Goal: Register for event/course

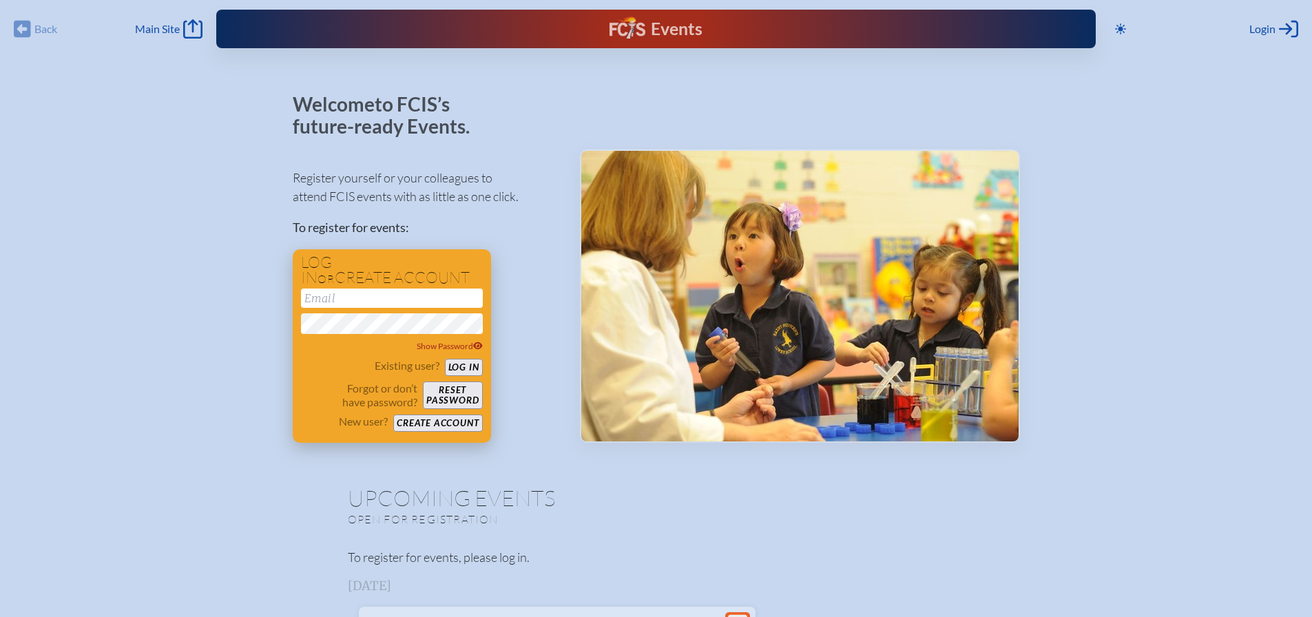
type input "[EMAIL_ADDRESS][DOMAIN_NAME]"
click at [461, 366] on button "Log in" at bounding box center [464, 367] width 38 height 17
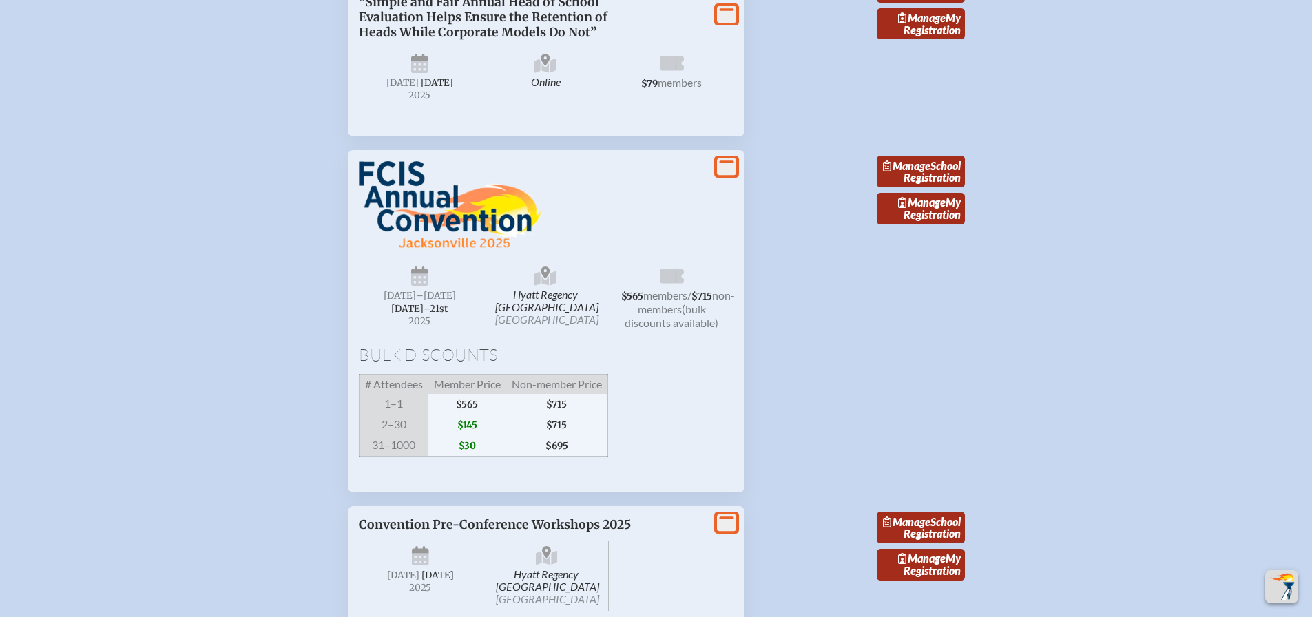
scroll to position [1984, 0]
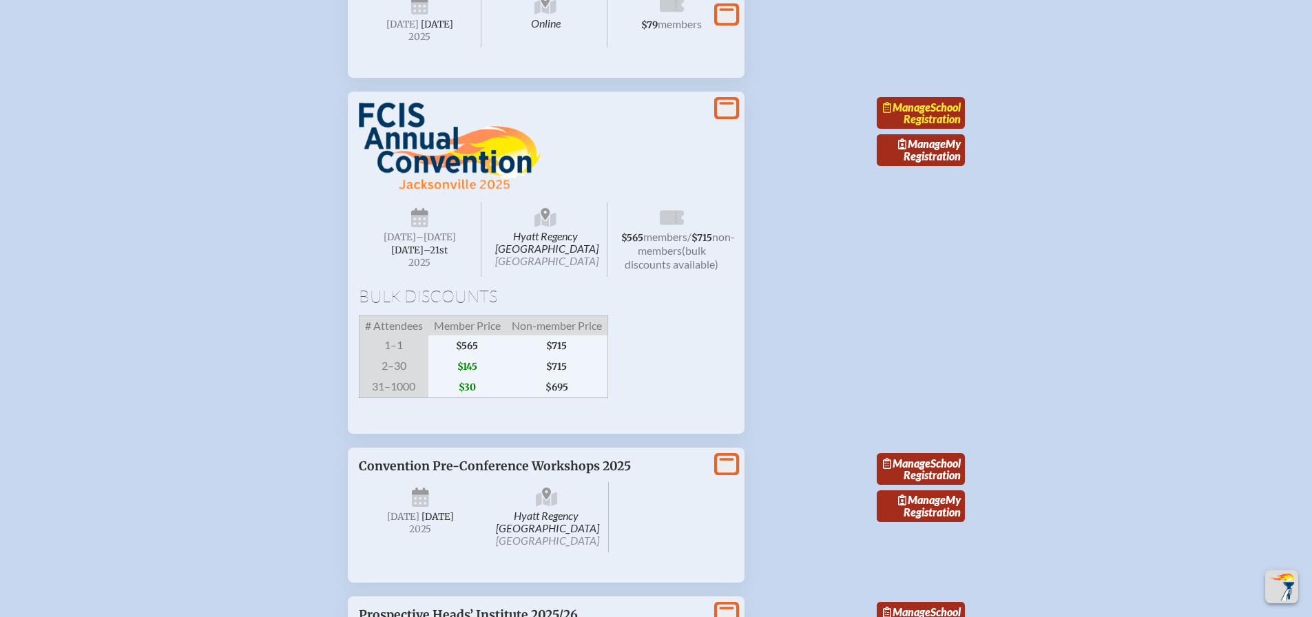
click at [934, 129] on link "Manage School Registration" at bounding box center [921, 113] width 88 height 32
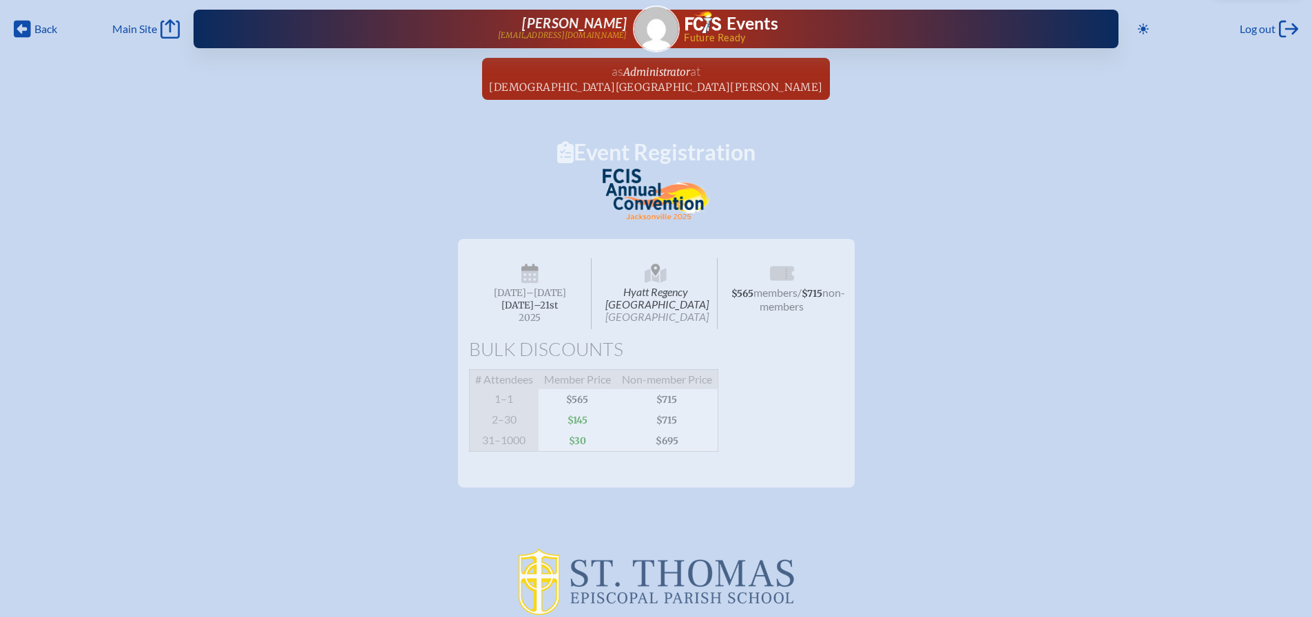
click at [652, 302] on span "Hyatt Regency [GEOGRAPHIC_DATA] [GEOGRAPHIC_DATA]" at bounding box center [656, 293] width 123 height 71
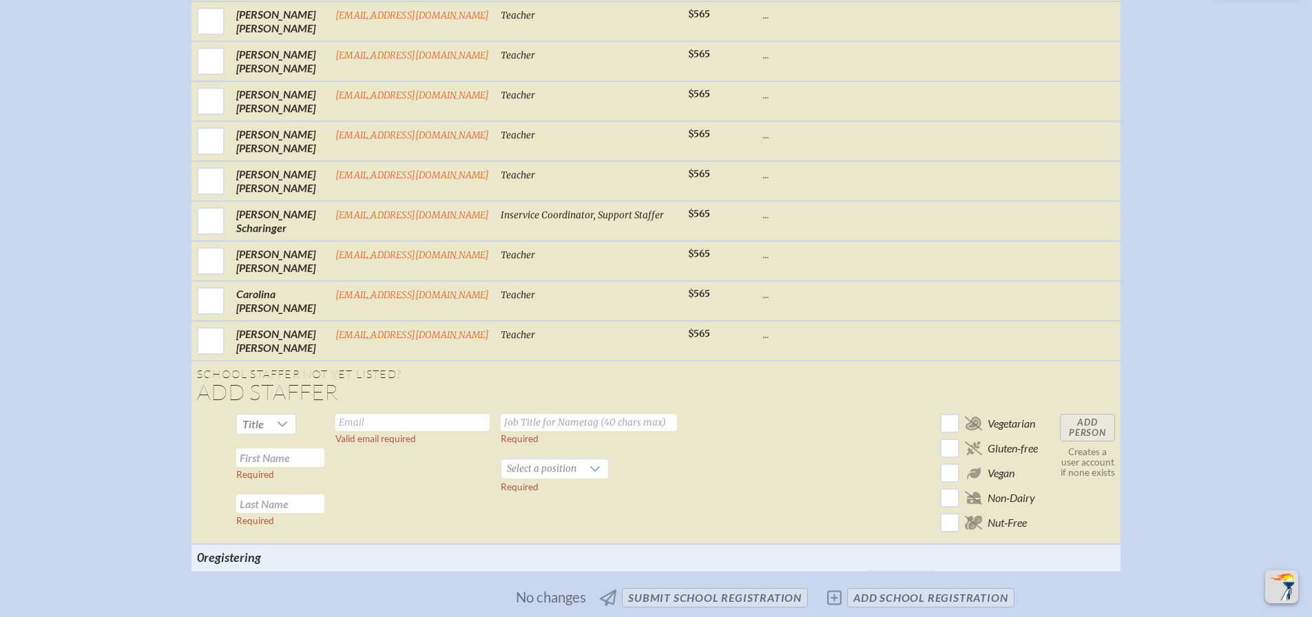
scroll to position [1744, 0]
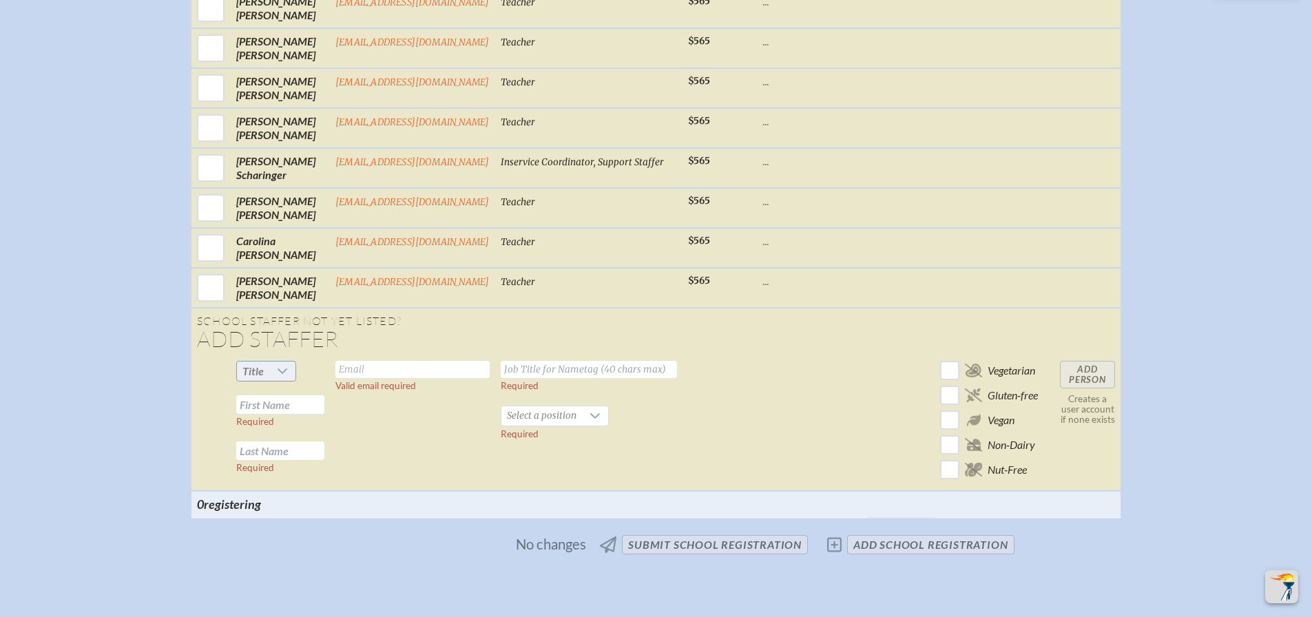
click at [269, 381] on div at bounding box center [282, 371] width 26 height 19
click at [262, 408] on li "Mr" at bounding box center [263, 409] width 59 height 19
click at [400, 378] on input "text" at bounding box center [412, 369] width 154 height 17
type input "a"
type input "[EMAIL_ADDRESS][DOMAIN_NAME]"
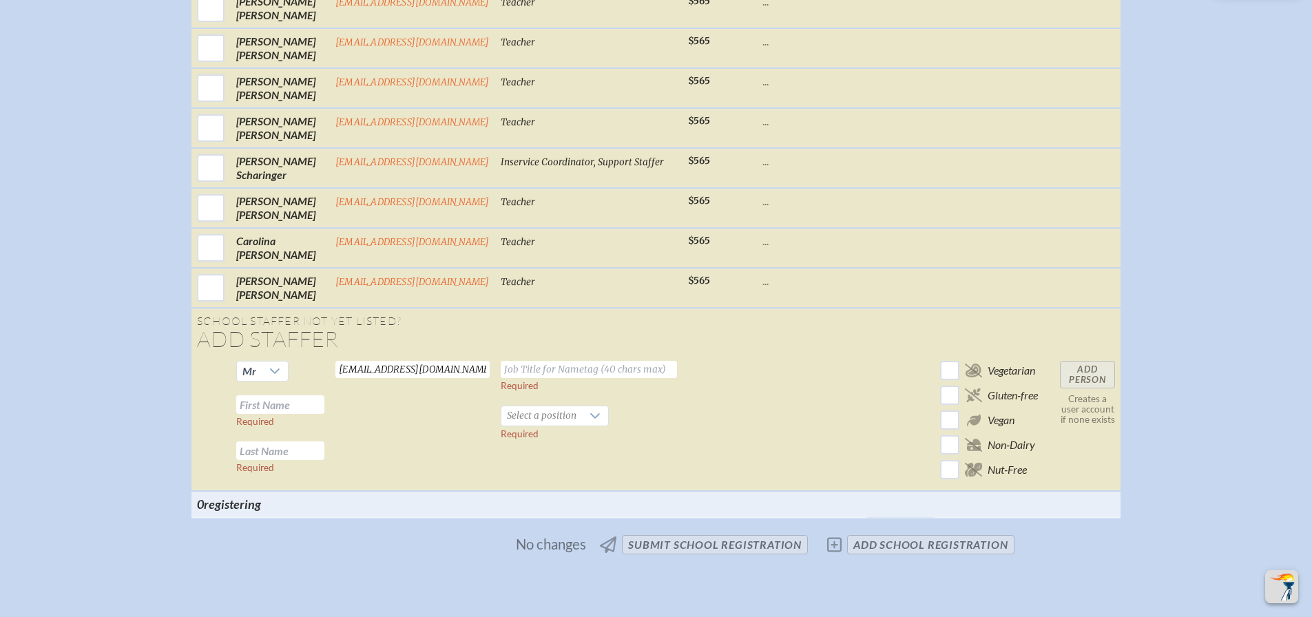
click at [577, 378] on input "text" at bounding box center [589, 369] width 176 height 17
type input "Director of Tech"
click at [277, 414] on input "text" at bounding box center [280, 404] width 88 height 19
type input "[PERSON_NAME]"
click at [296, 460] on input "text" at bounding box center [280, 451] width 88 height 19
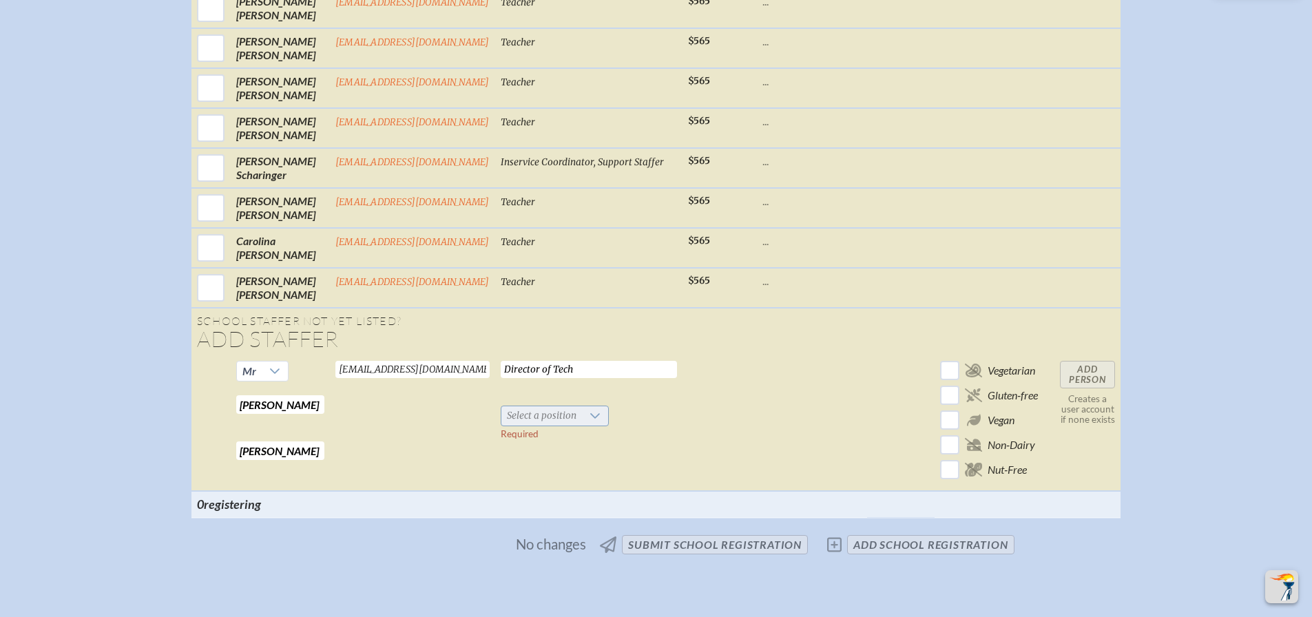
type input "[PERSON_NAME]"
click at [584, 424] on div at bounding box center [595, 415] width 26 height 19
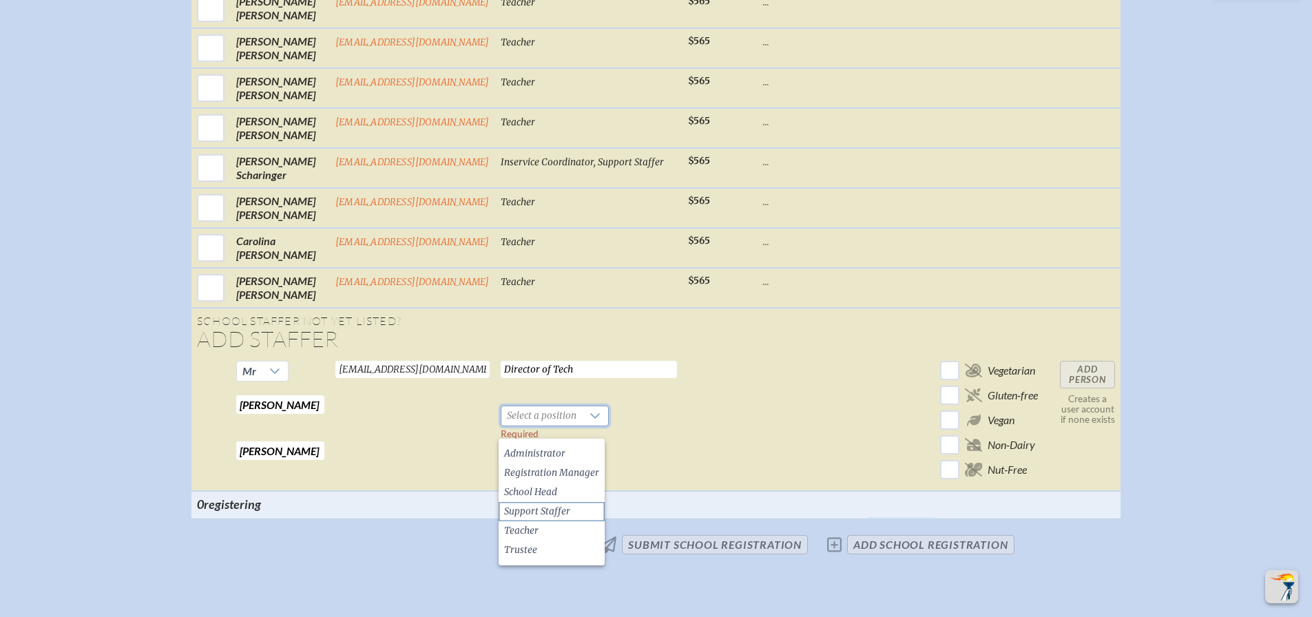
click at [552, 513] on span "Support Staffer" at bounding box center [537, 512] width 66 height 14
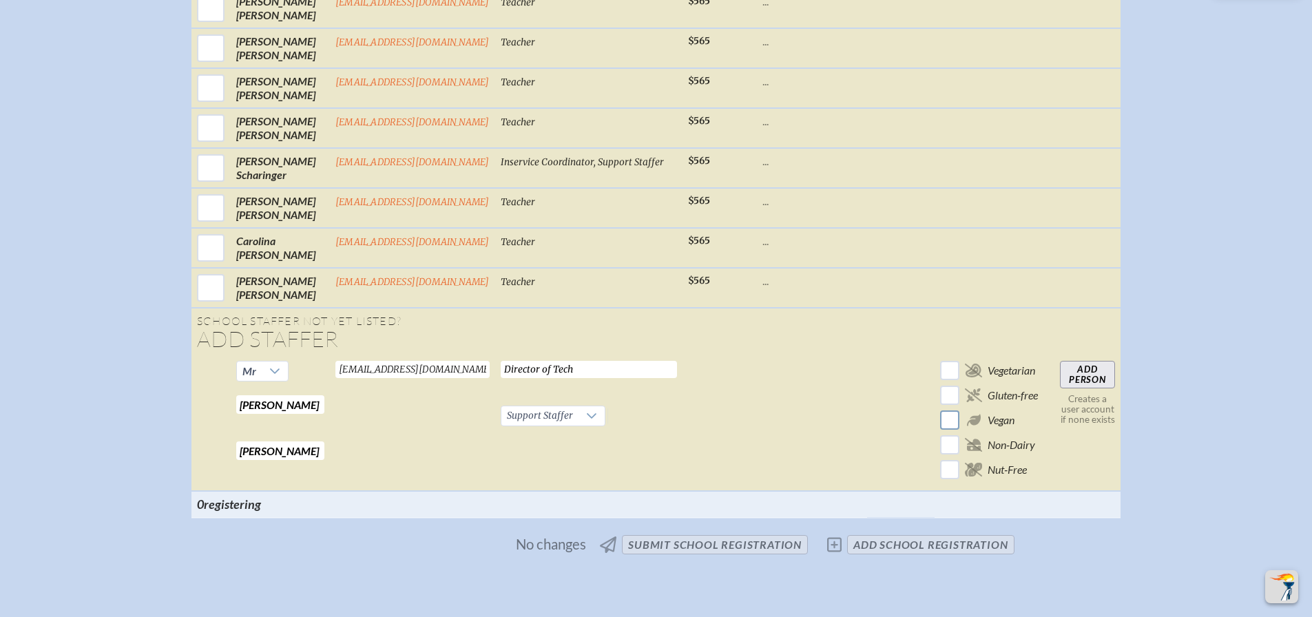
click at [953, 430] on input "checkbox" at bounding box center [950, 421] width 24 height 24
click at [953, 433] on input "checkbox" at bounding box center [950, 421] width 24 height 24
checkbox input "false"
click at [953, 381] on input "checkbox" at bounding box center [950, 371] width 24 height 24
checkbox input "true"
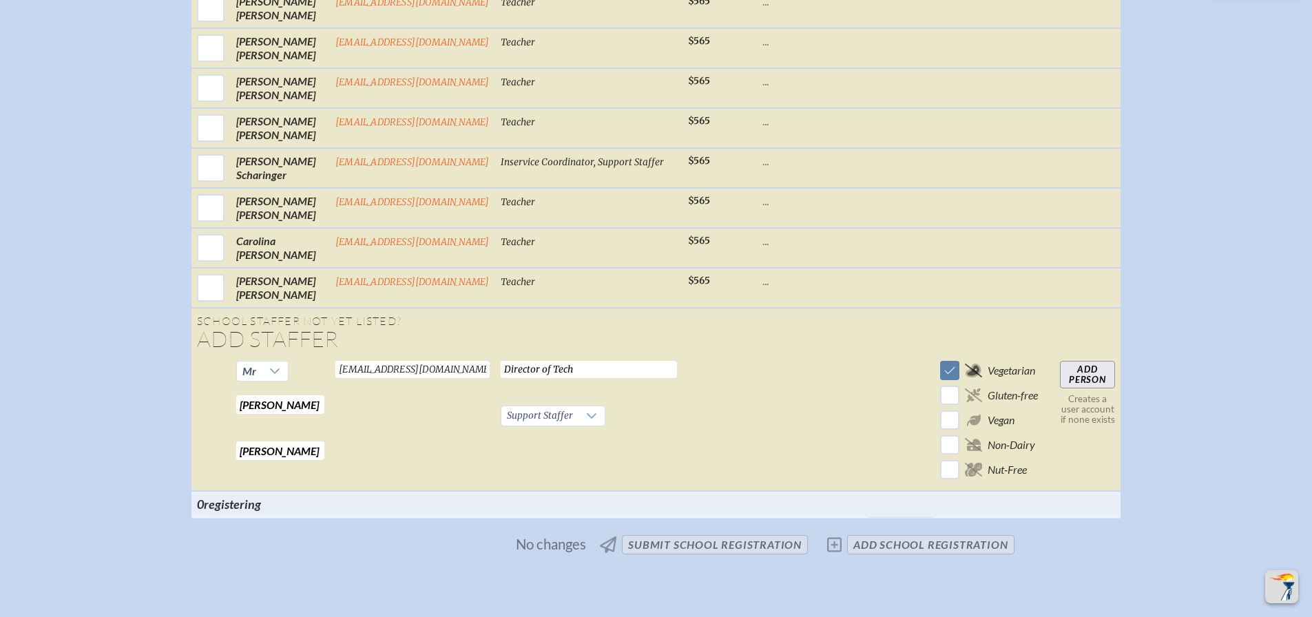
click at [1095, 387] on input "Add Person" at bounding box center [1087, 375] width 55 height 28
checkbox input "false"
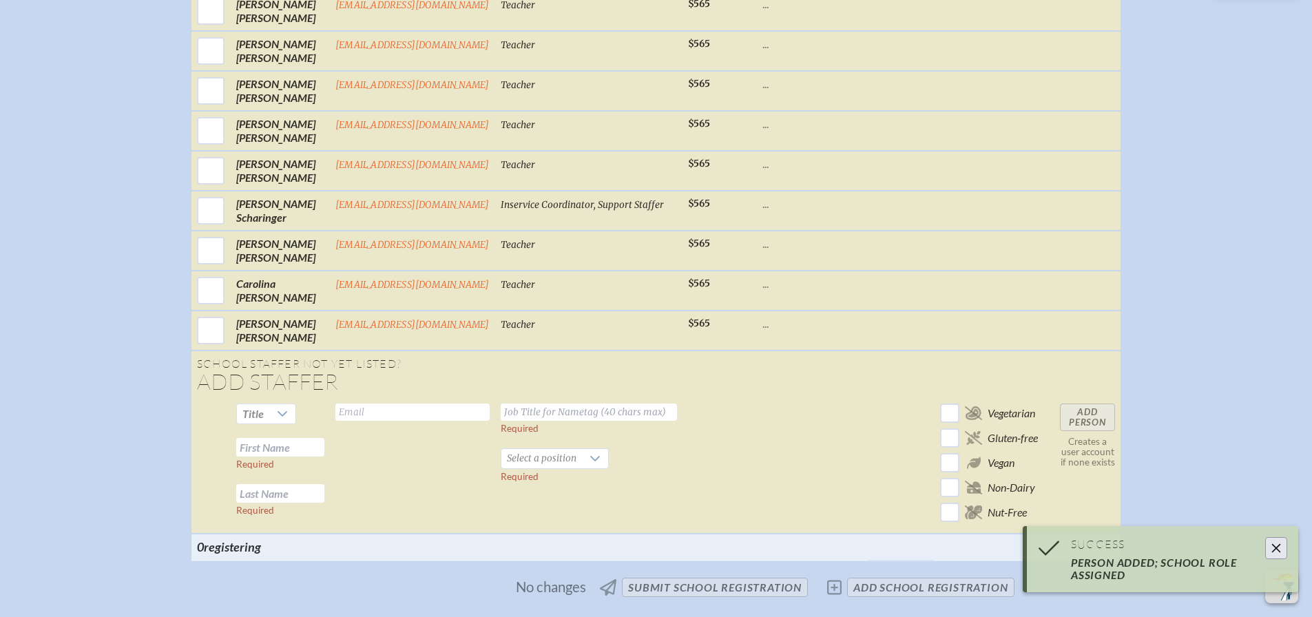
click at [1277, 550] on icon "Close" at bounding box center [1276, 548] width 9 height 9
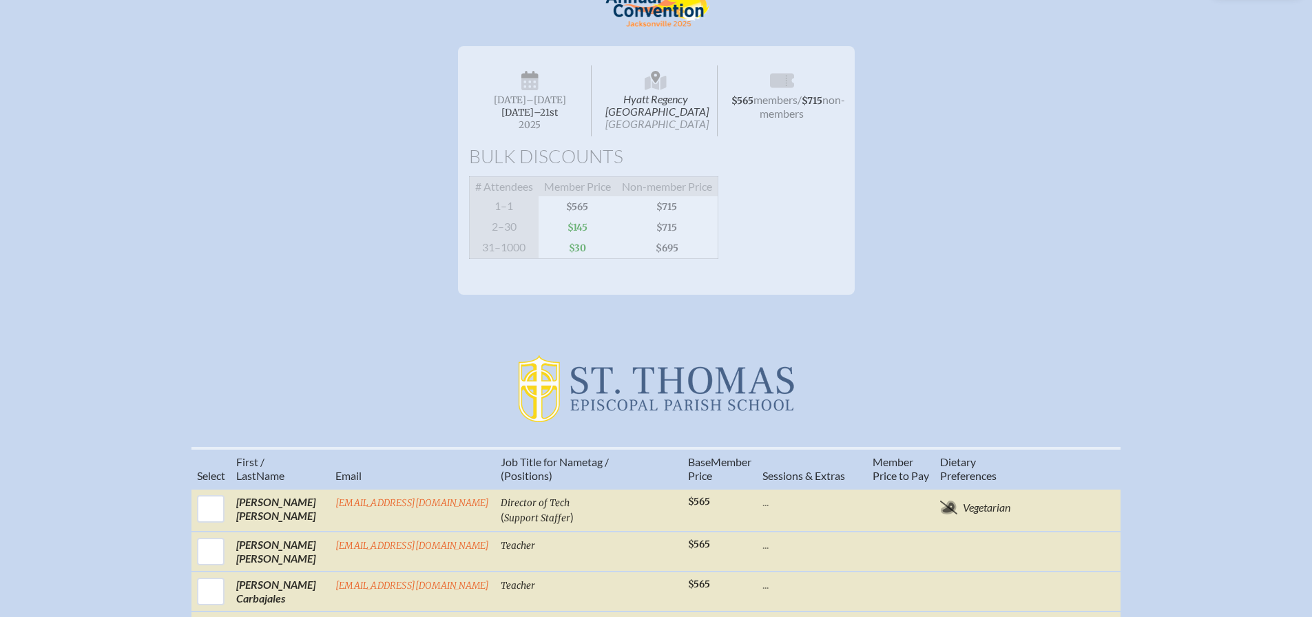
scroll to position [196, 0]
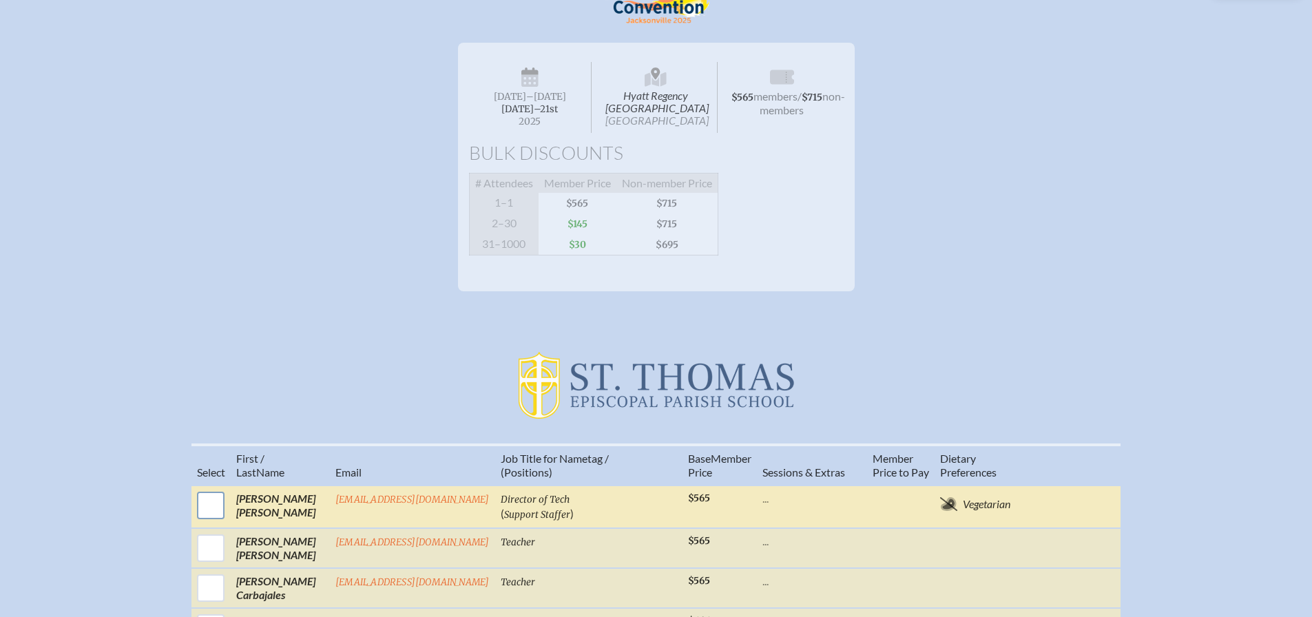
click at [209, 515] on input "checkbox" at bounding box center [211, 505] width 34 height 34
checkbox input "true"
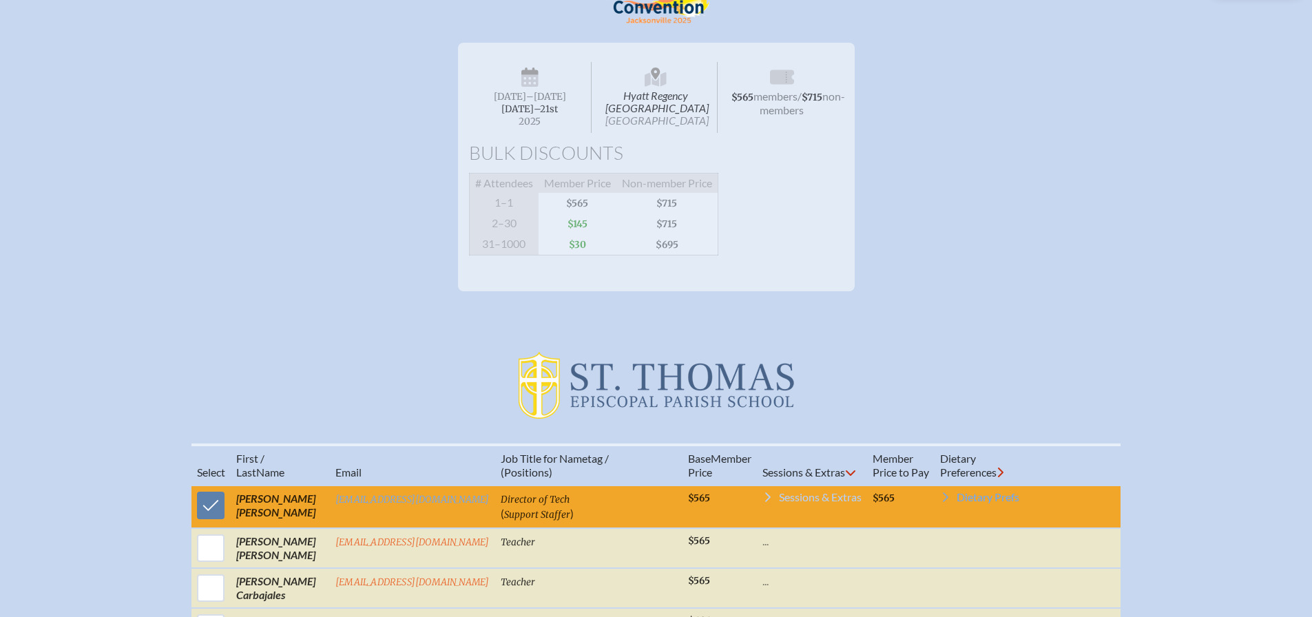
click at [797, 503] on span "Sessions & Extras" at bounding box center [820, 497] width 83 height 11
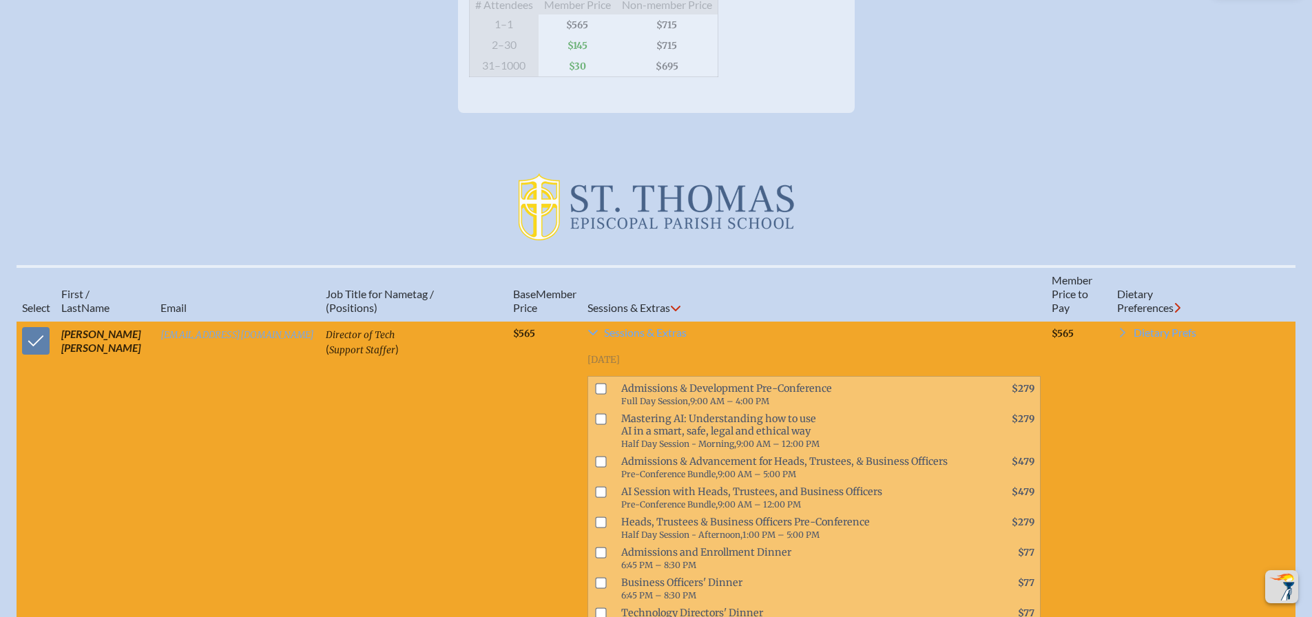
scroll to position [546, 0]
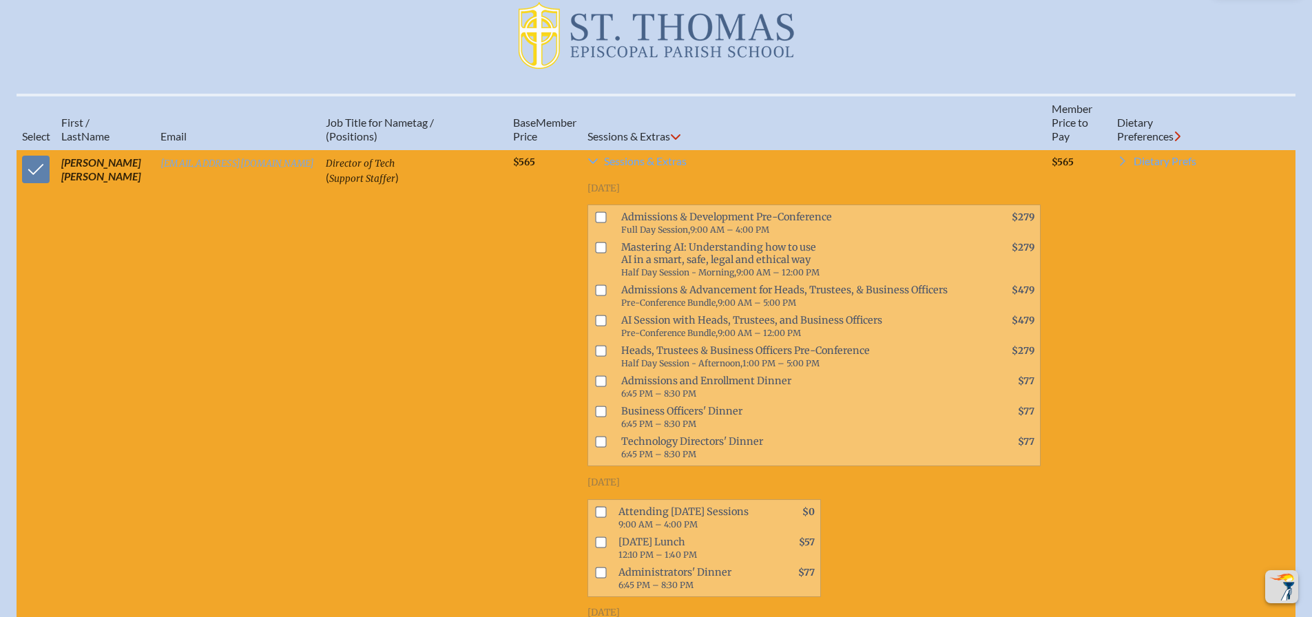
click at [595, 448] on input "checkbox" at bounding box center [600, 442] width 11 height 11
checkbox input "true"
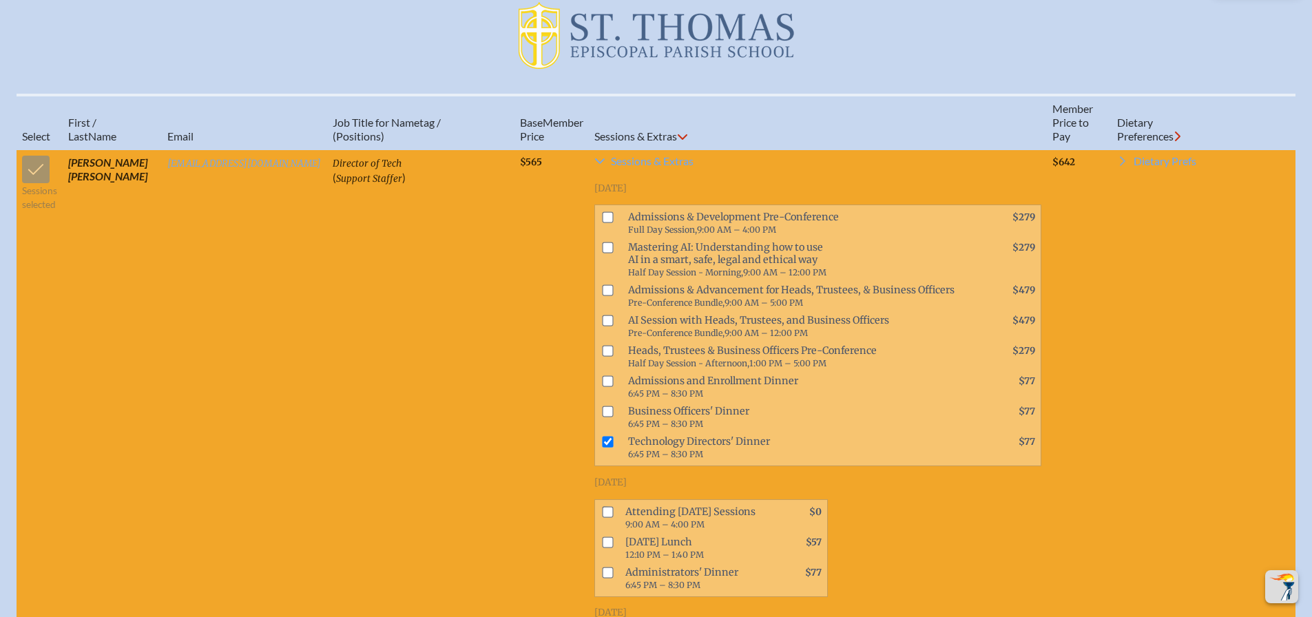
click at [603, 517] on input "checkbox" at bounding box center [607, 511] width 11 height 11
checkbox input "true"
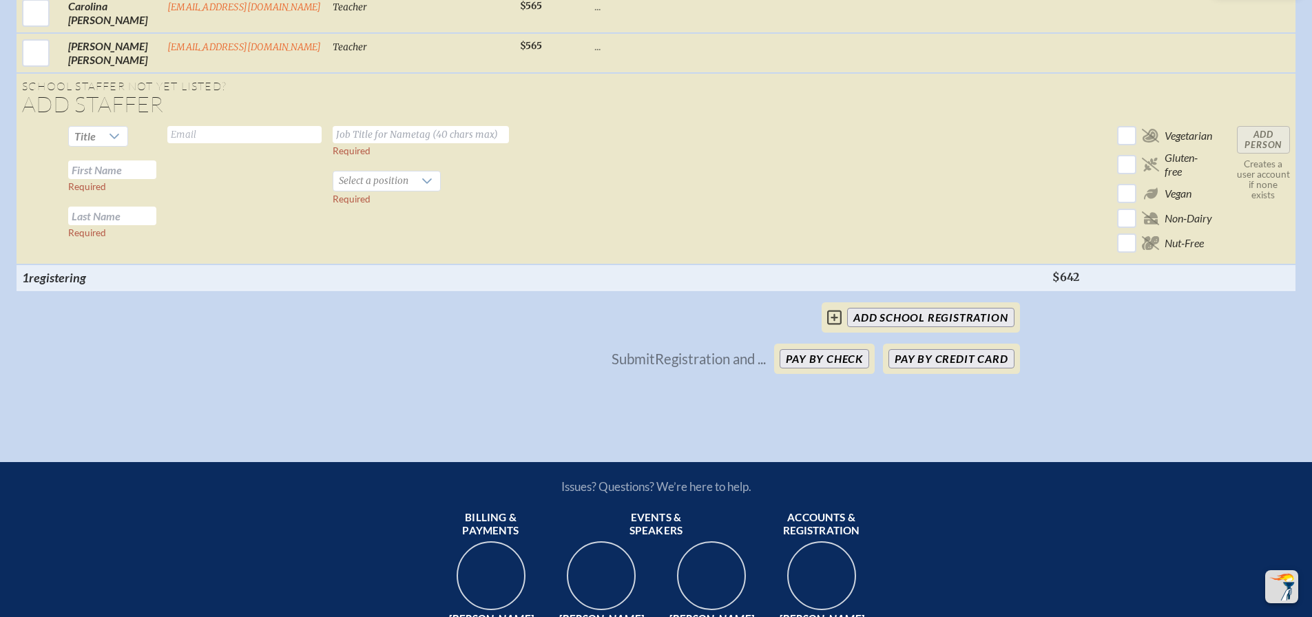
scroll to position [2587, 0]
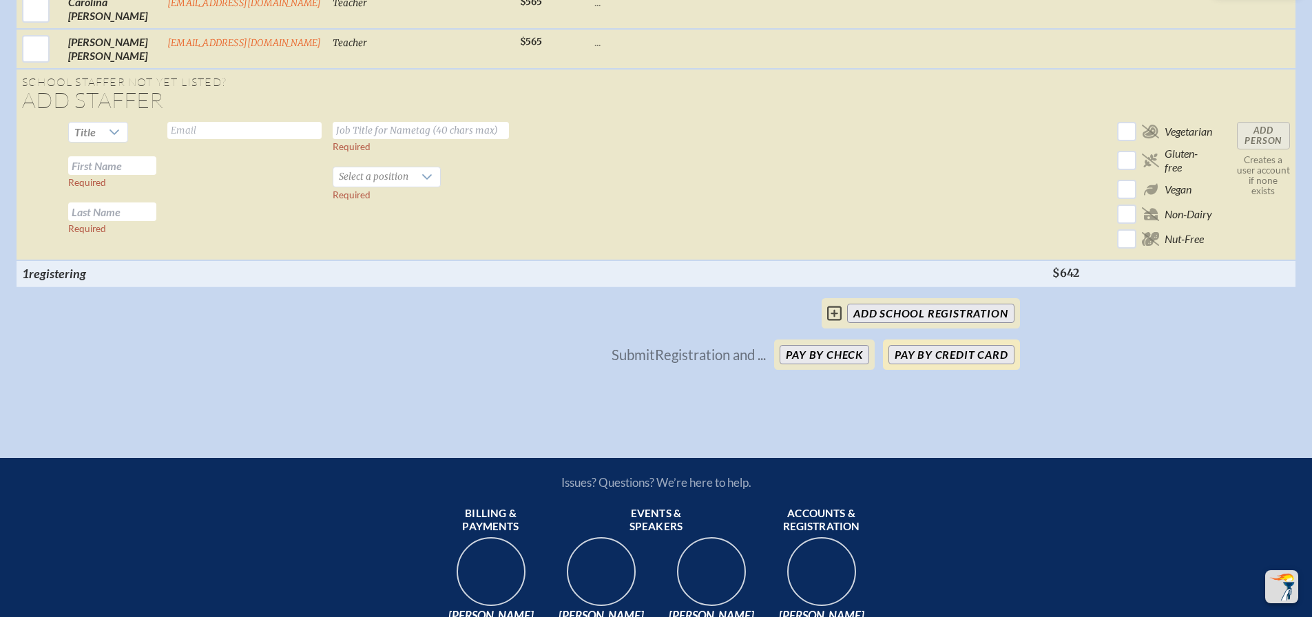
click at [974, 364] on button "Pay by Credit Card" at bounding box center [951, 354] width 125 height 19
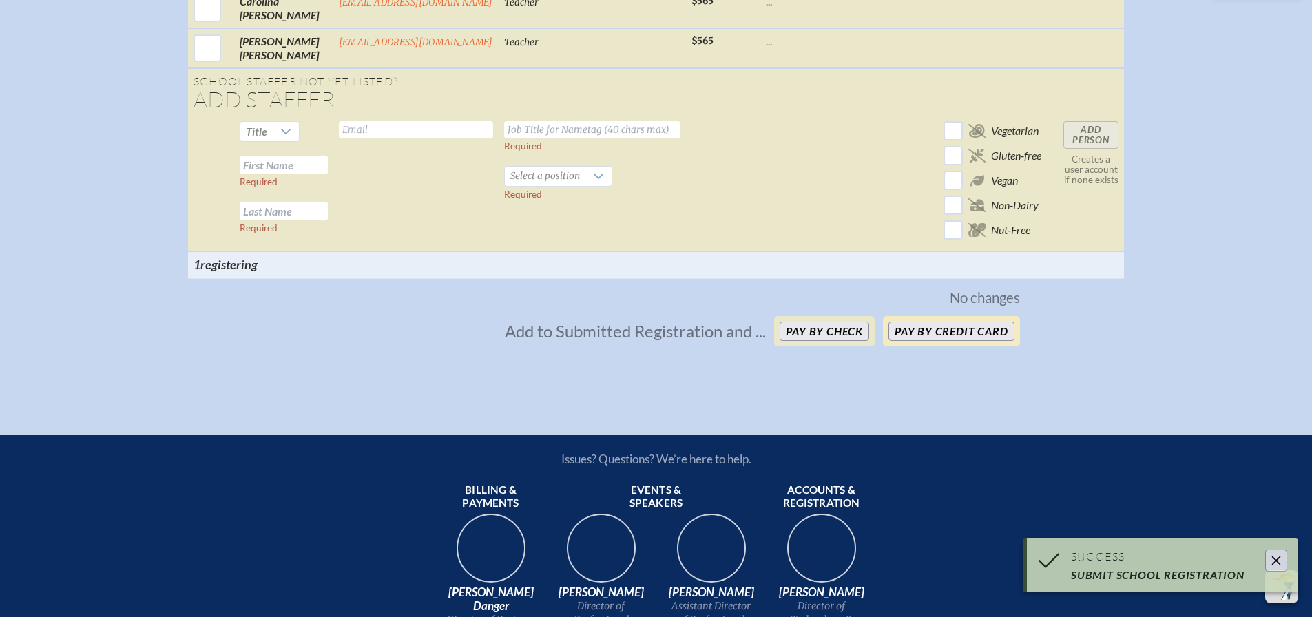
scroll to position [2069, 0]
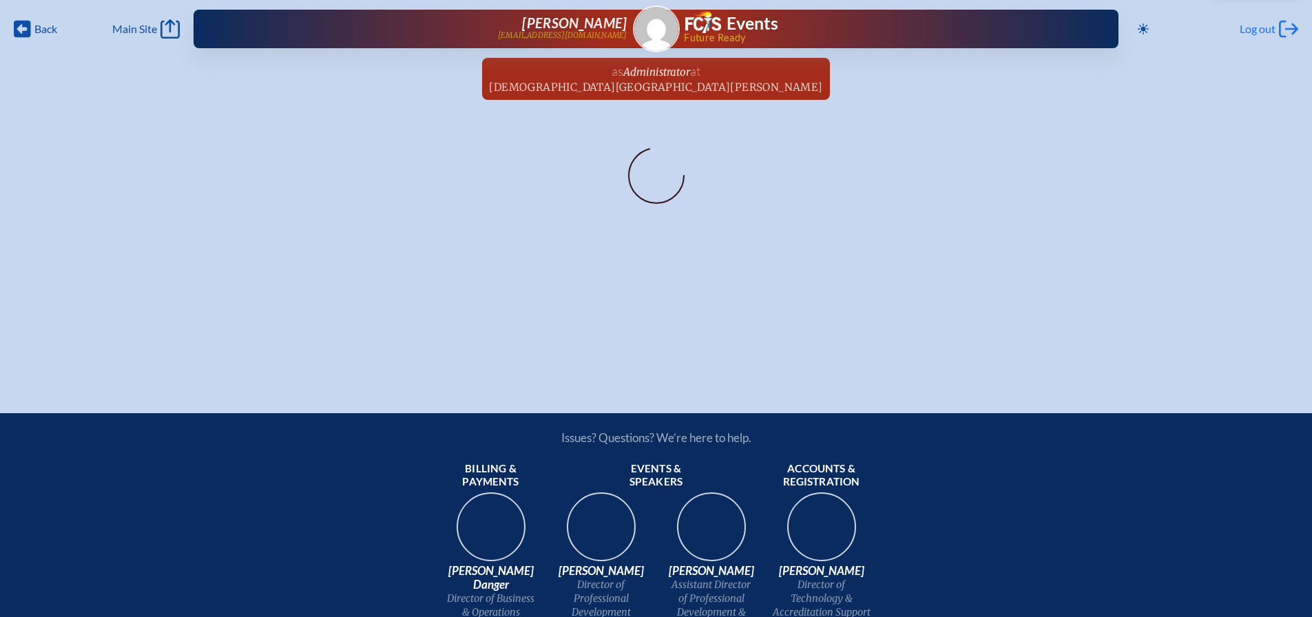
click at [1254, 30] on span "Log out" at bounding box center [1258, 29] width 36 height 14
